Goal: Transaction & Acquisition: Purchase product/service

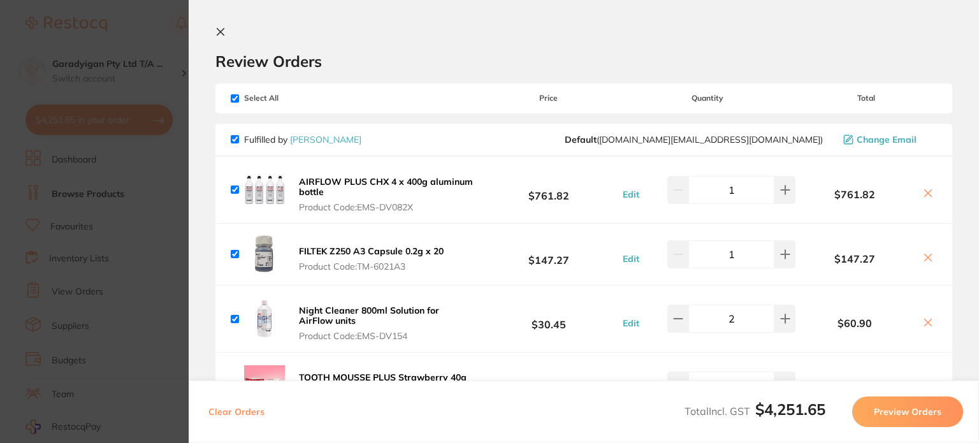
click at [224, 34] on icon at bounding box center [220, 32] width 10 height 10
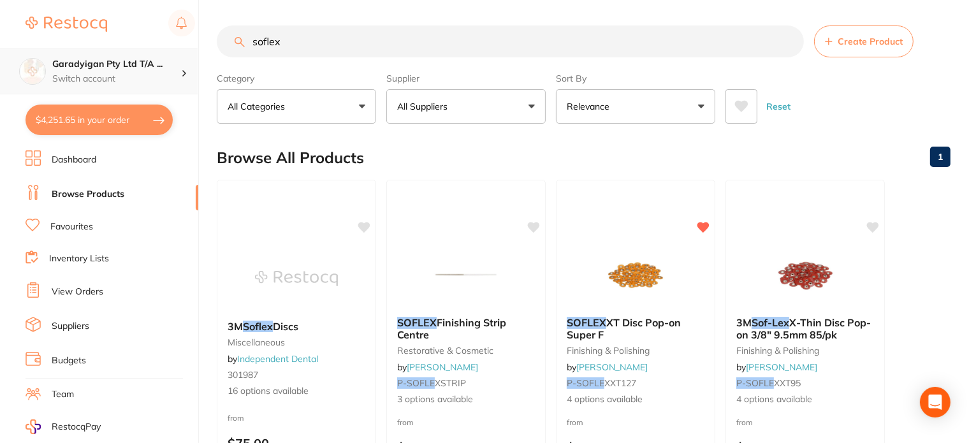
drag, startPoint x: 326, startPoint y: 43, endPoint x: 182, endPoint y: 57, distance: 145.4
click at [182, 57] on div "$4,251.65 Garadyigan Pty Ltd T/A ... Switch account Garadyigan Pty Ltd T/A Anna…" at bounding box center [488, 221] width 976 height 443
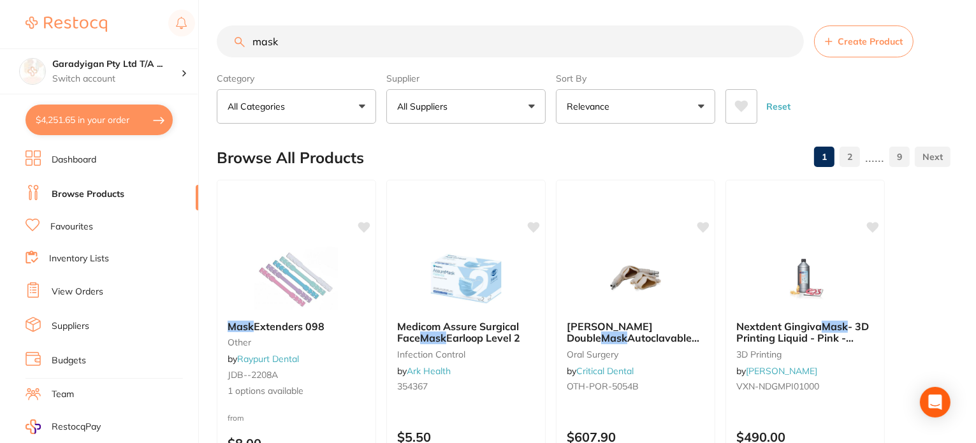
type input "mask"
drag, startPoint x: 66, startPoint y: 231, endPoint x: 121, endPoint y: 210, distance: 59.0
click at [66, 231] on li "Favourites" at bounding box center [111, 227] width 173 height 17
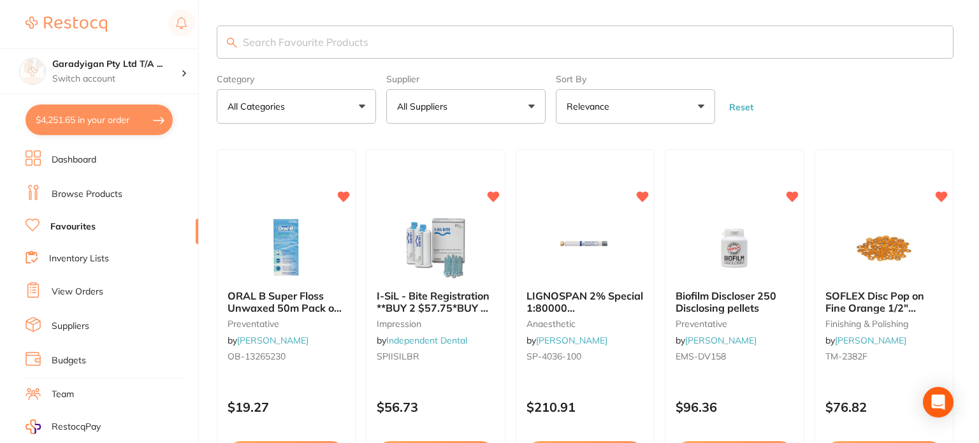
click at [344, 40] on input "search" at bounding box center [585, 41] width 737 height 33
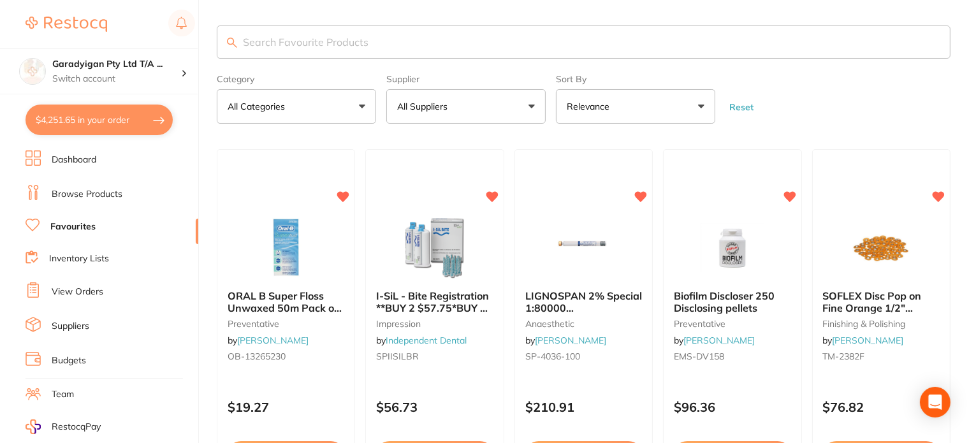
click at [537, 106] on button "All Suppliers" at bounding box center [465, 106] width 159 height 34
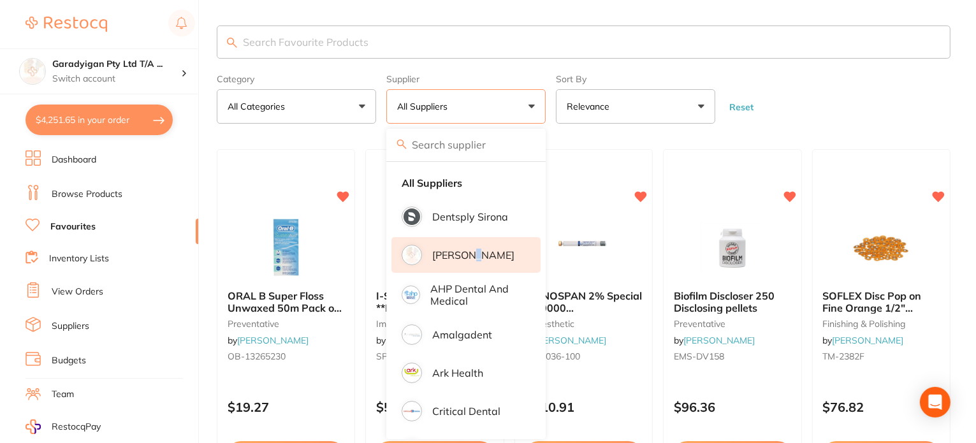
click at [479, 256] on p "[PERSON_NAME]" at bounding box center [473, 254] width 82 height 11
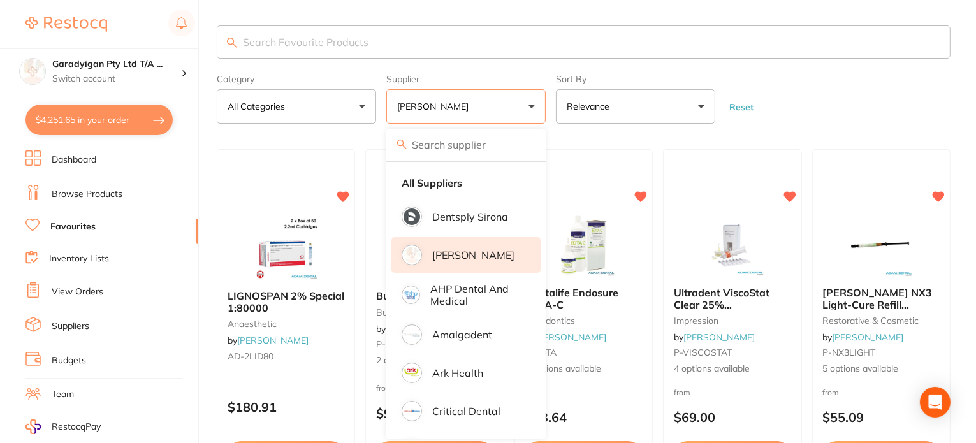
drag, startPoint x: 834, startPoint y: 92, endPoint x: 819, endPoint y: 137, distance: 47.6
click at [834, 94] on form "Category All Categories All Categories anaesthetic burs crown & bridge disposab…" at bounding box center [584, 96] width 734 height 55
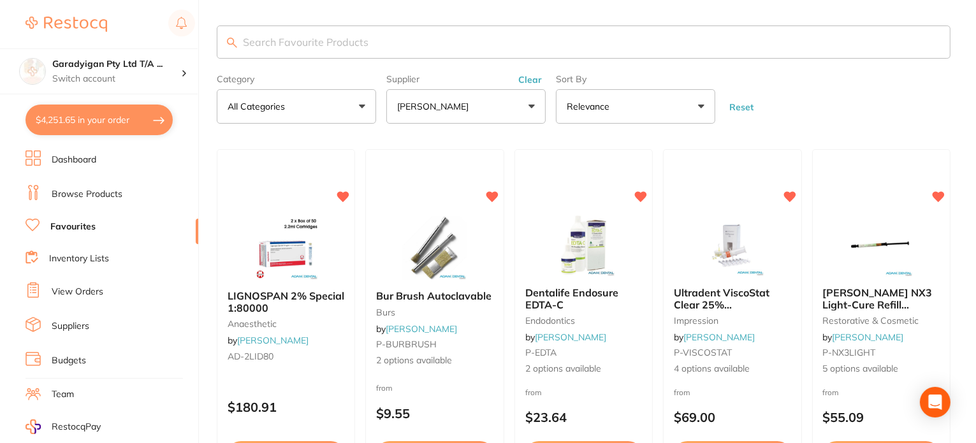
click at [396, 48] on input "search" at bounding box center [584, 41] width 734 height 33
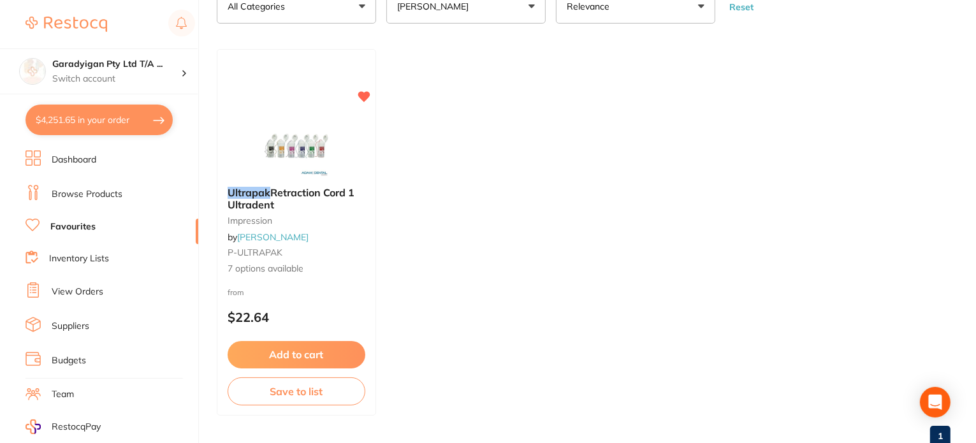
scroll to position [127, 0]
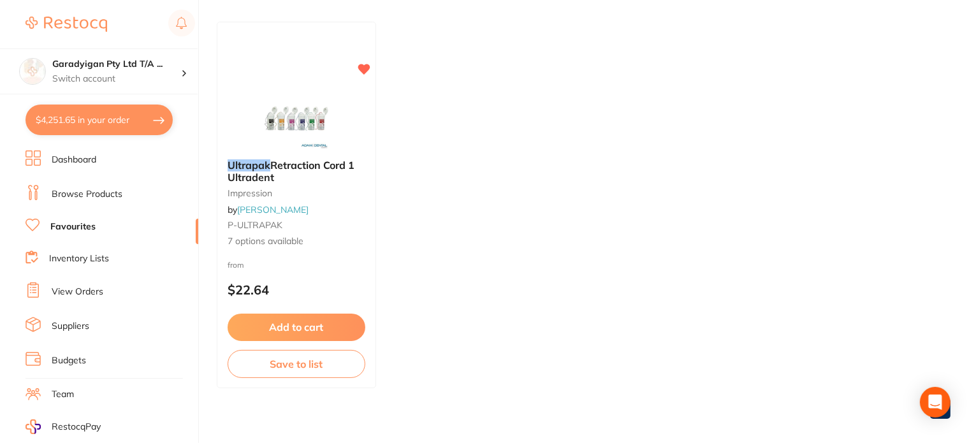
type input "ultrapak"
drag, startPoint x: 138, startPoint y: 117, endPoint x: 159, endPoint y: 113, distance: 21.9
click at [140, 117] on button "$4,251.65 in your order" at bounding box center [98, 120] width 147 height 31
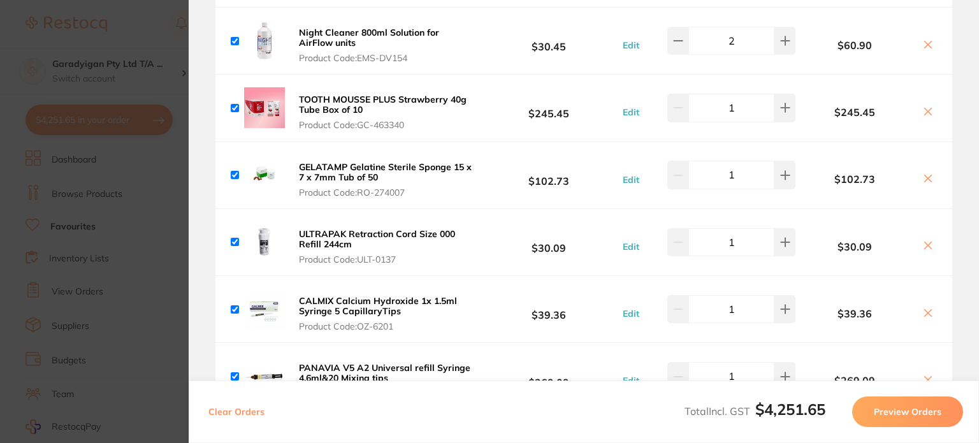
scroll to position [382, 0]
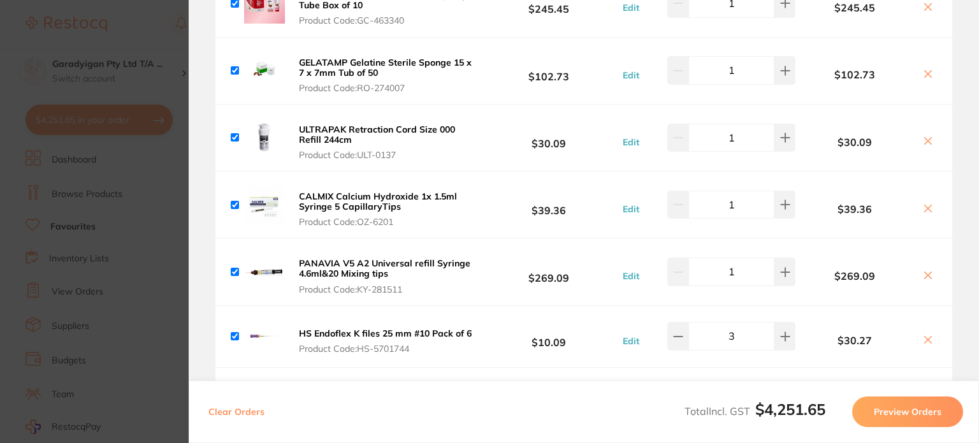
click at [923, 142] on icon at bounding box center [928, 141] width 10 height 10
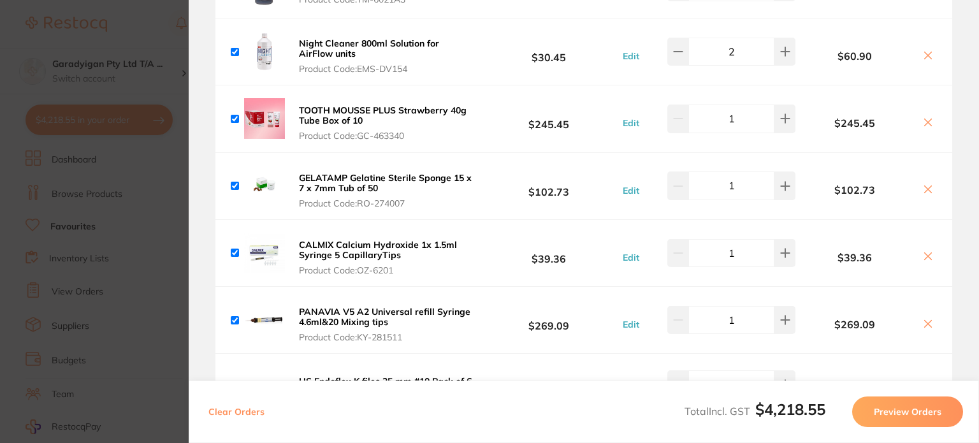
scroll to position [0, 0]
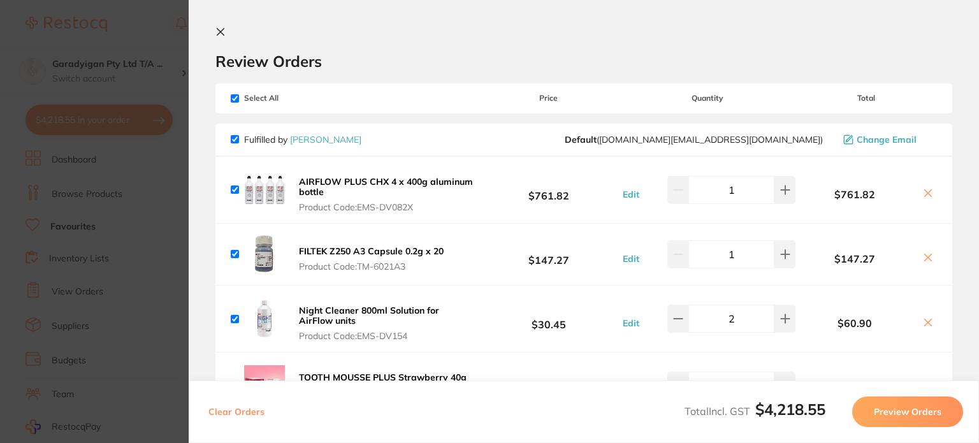
click at [928, 258] on icon at bounding box center [928, 257] width 10 height 10
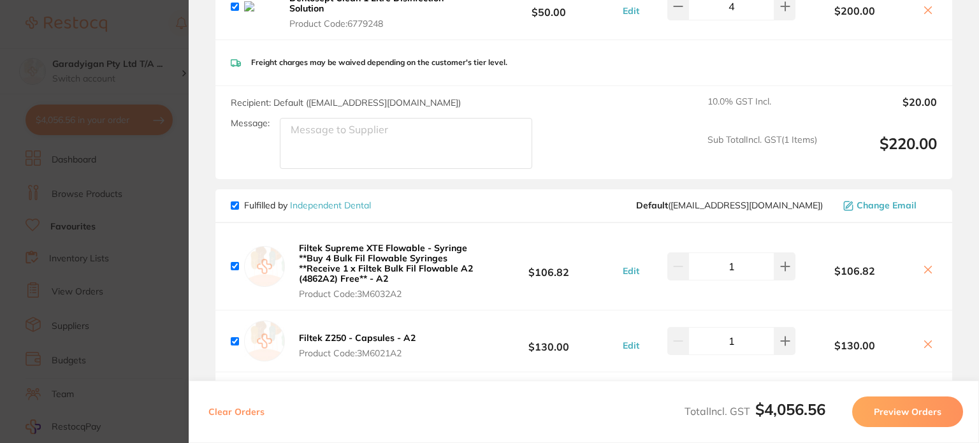
scroll to position [1211, 0]
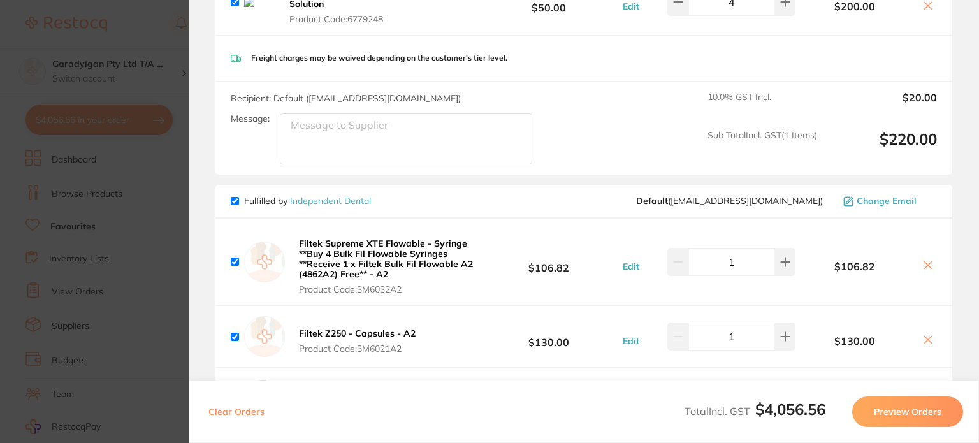
drag, startPoint x: 406, startPoint y: 246, endPoint x: 423, endPoint y: 246, distance: 17.2
click at [406, 245] on b "Filtek Supreme XTE Flowable - Syringe **Buy 4 Bulk Fil Flowable Syringes **Rece…" at bounding box center [386, 259] width 174 height 42
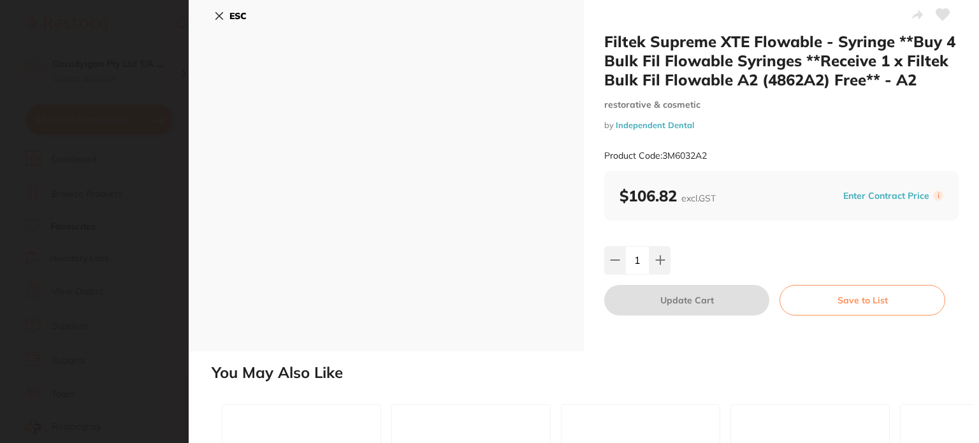
scroll to position [0, 0]
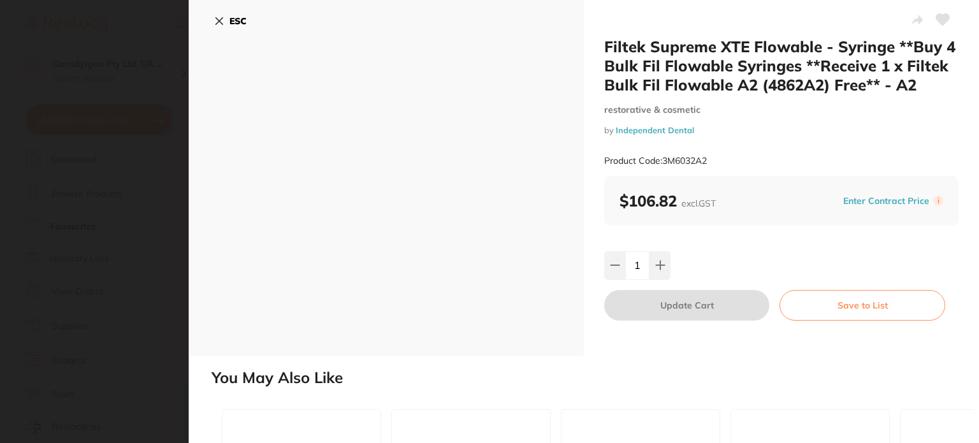
click at [221, 20] on icon at bounding box center [219, 21] width 10 height 10
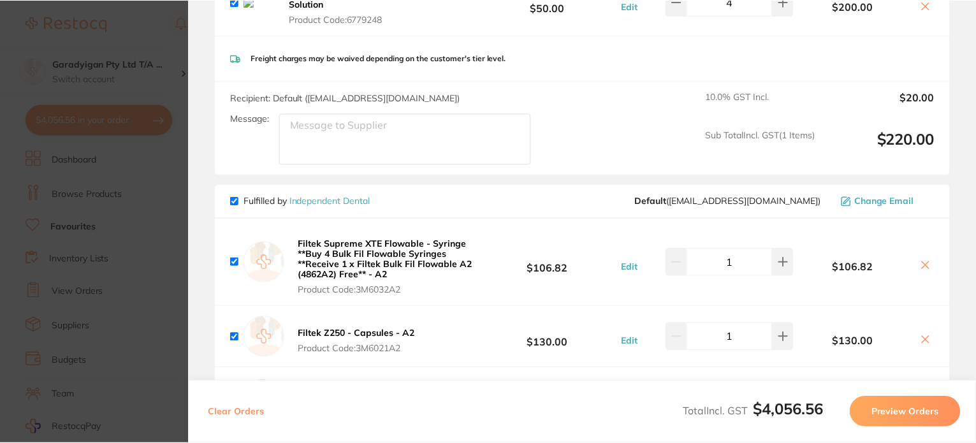
scroll to position [127, 0]
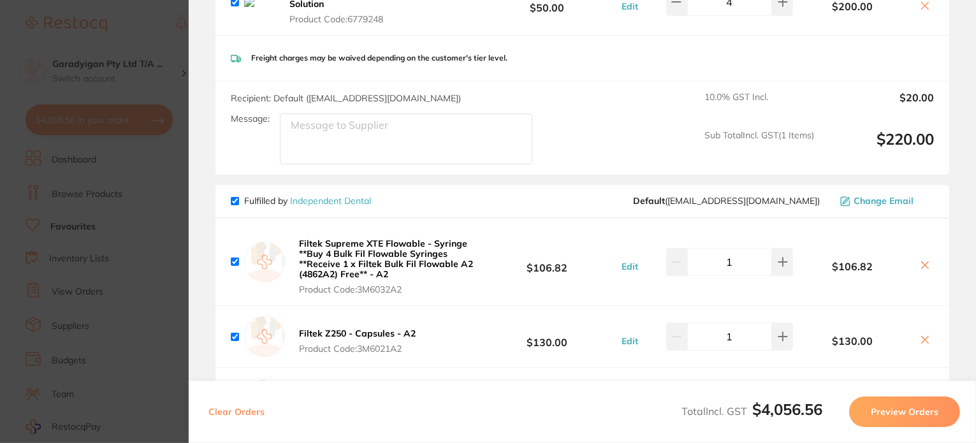
click at [925, 260] on icon at bounding box center [925, 265] width 10 height 10
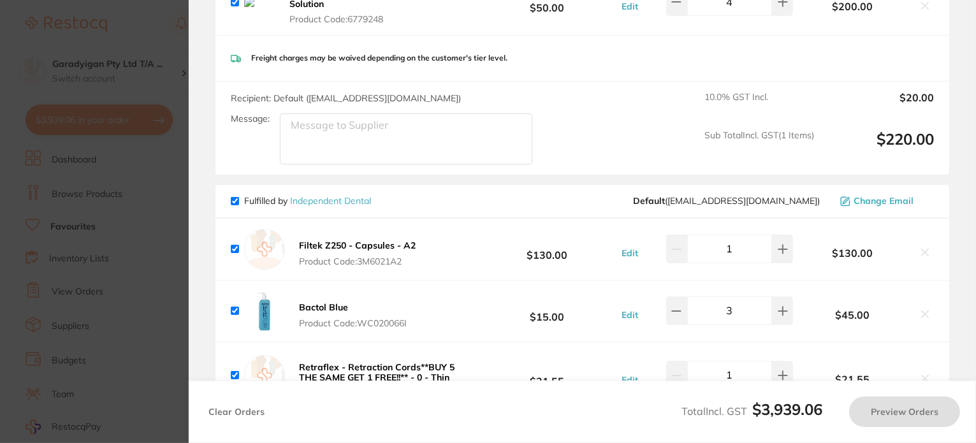
checkbox input "true"
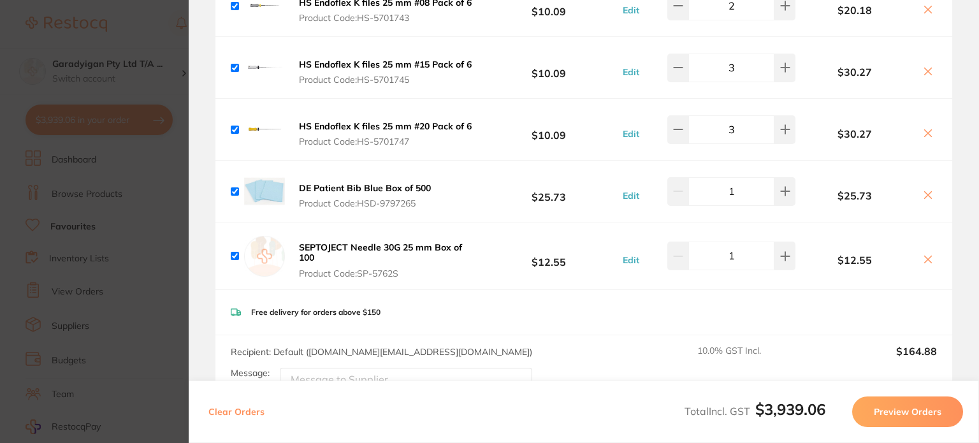
scroll to position [659, 0]
